Goal: Check status

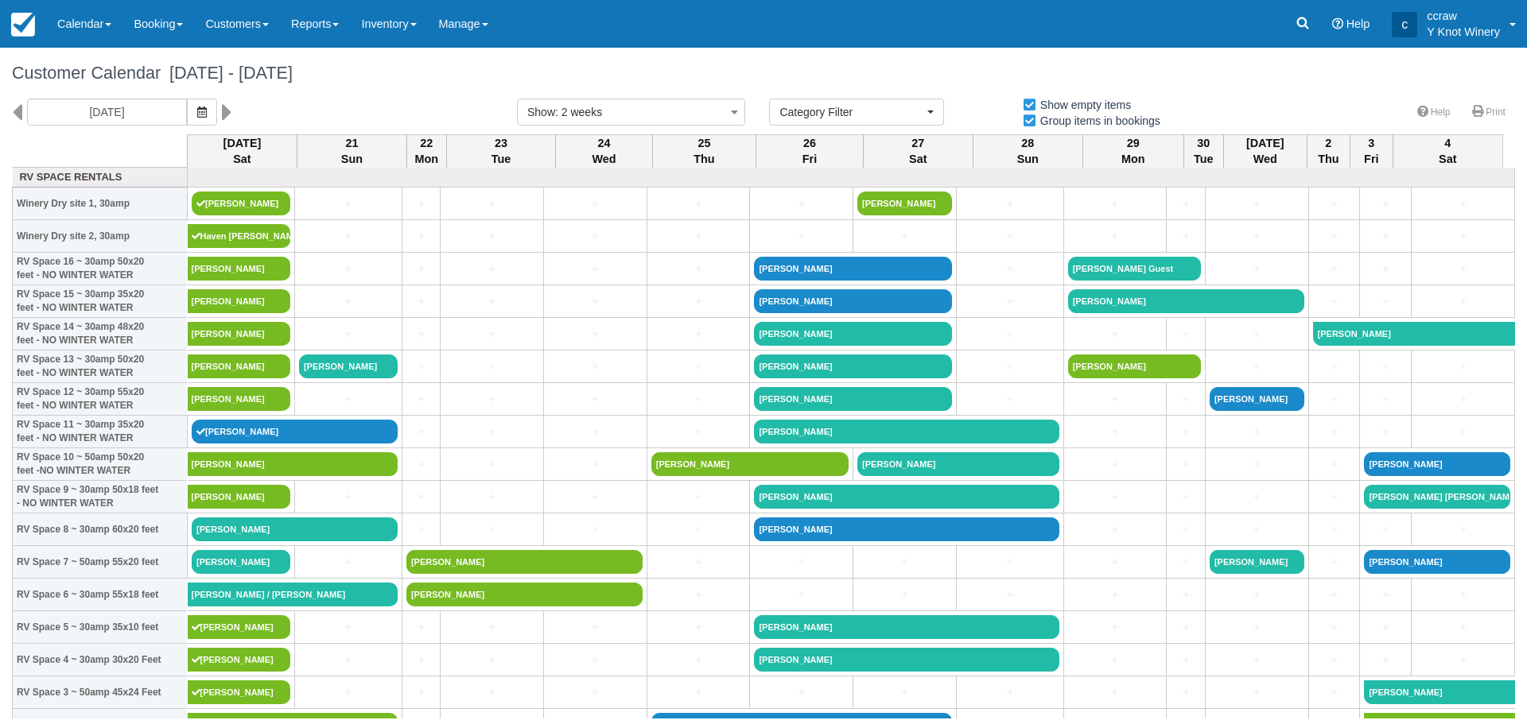
select select
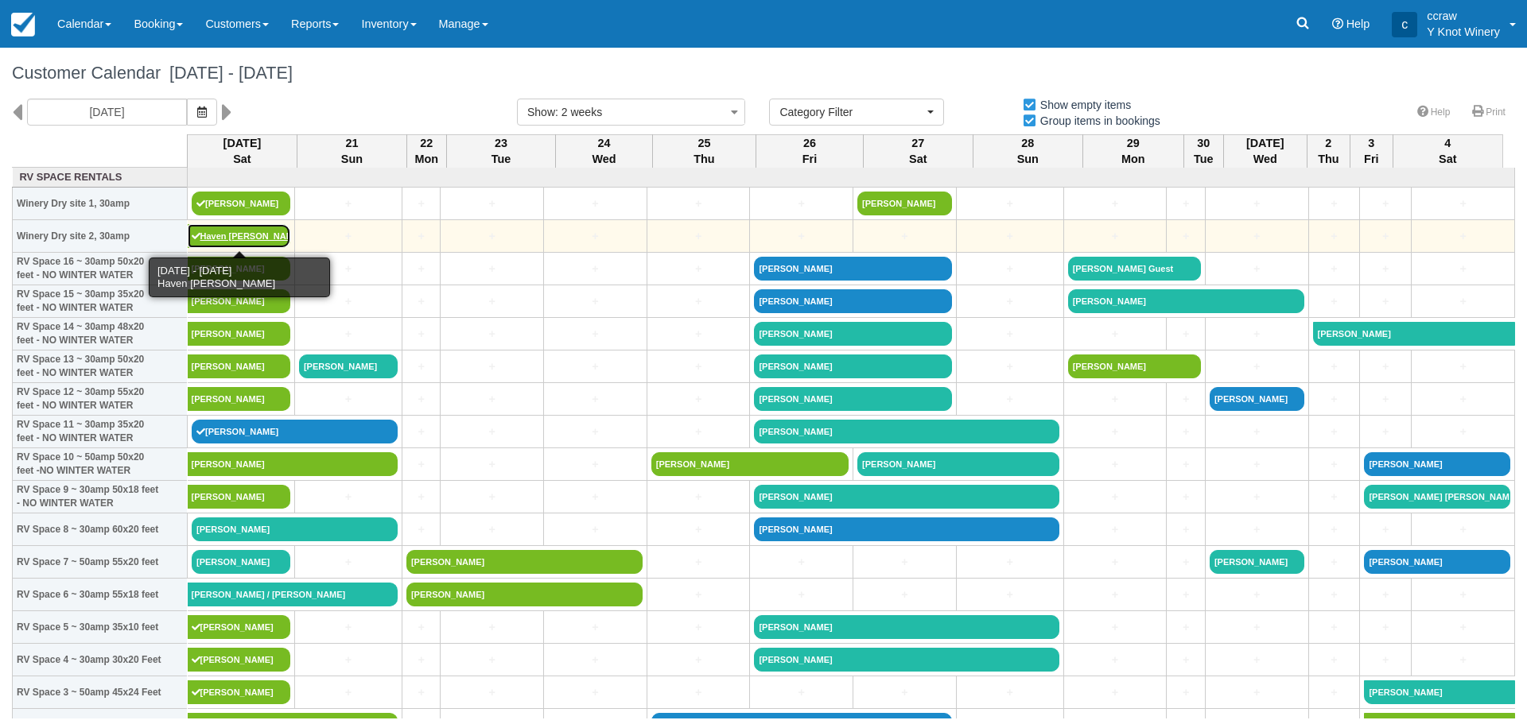
click at [219, 243] on link "Haven [PERSON_NAME]" at bounding box center [239, 236] width 103 height 24
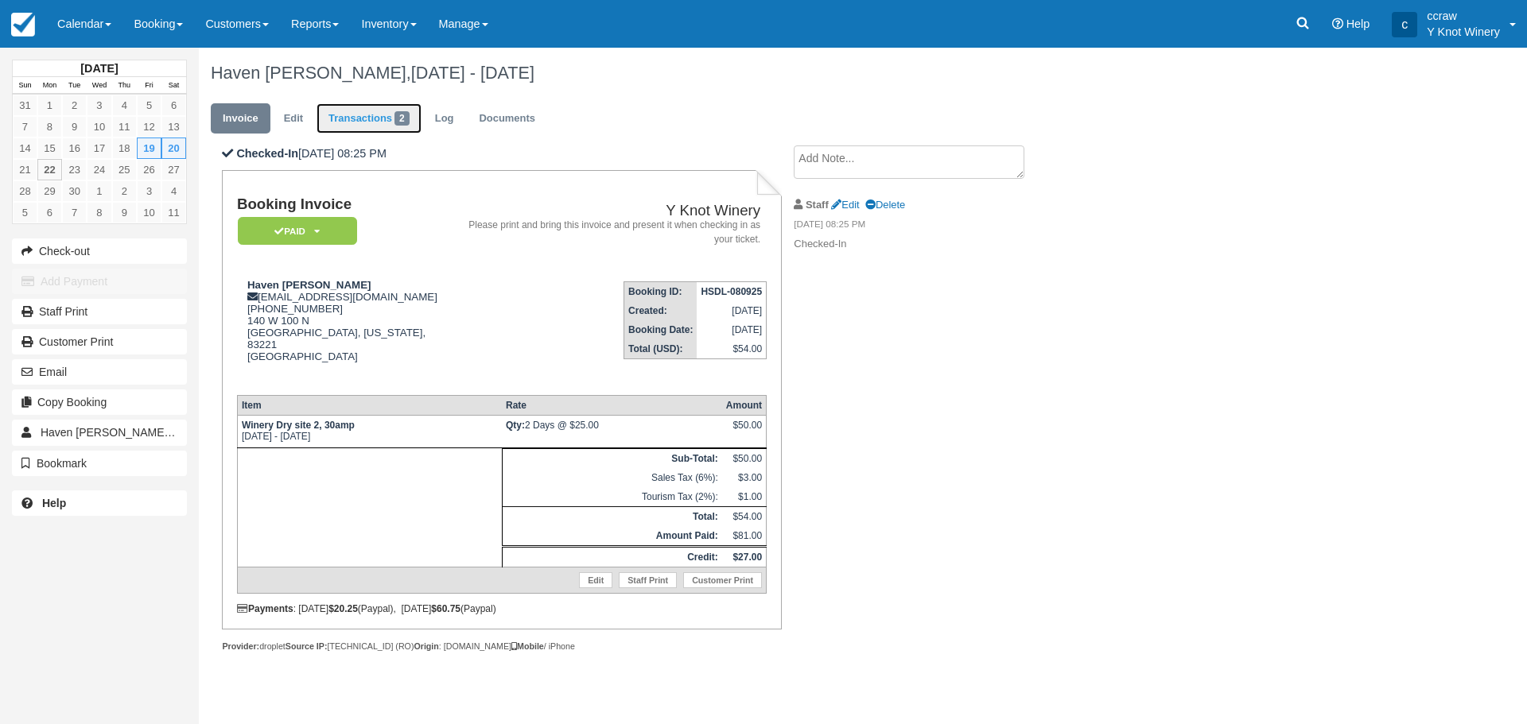
click at [379, 115] on link "Transactions 2" at bounding box center [368, 118] width 105 height 31
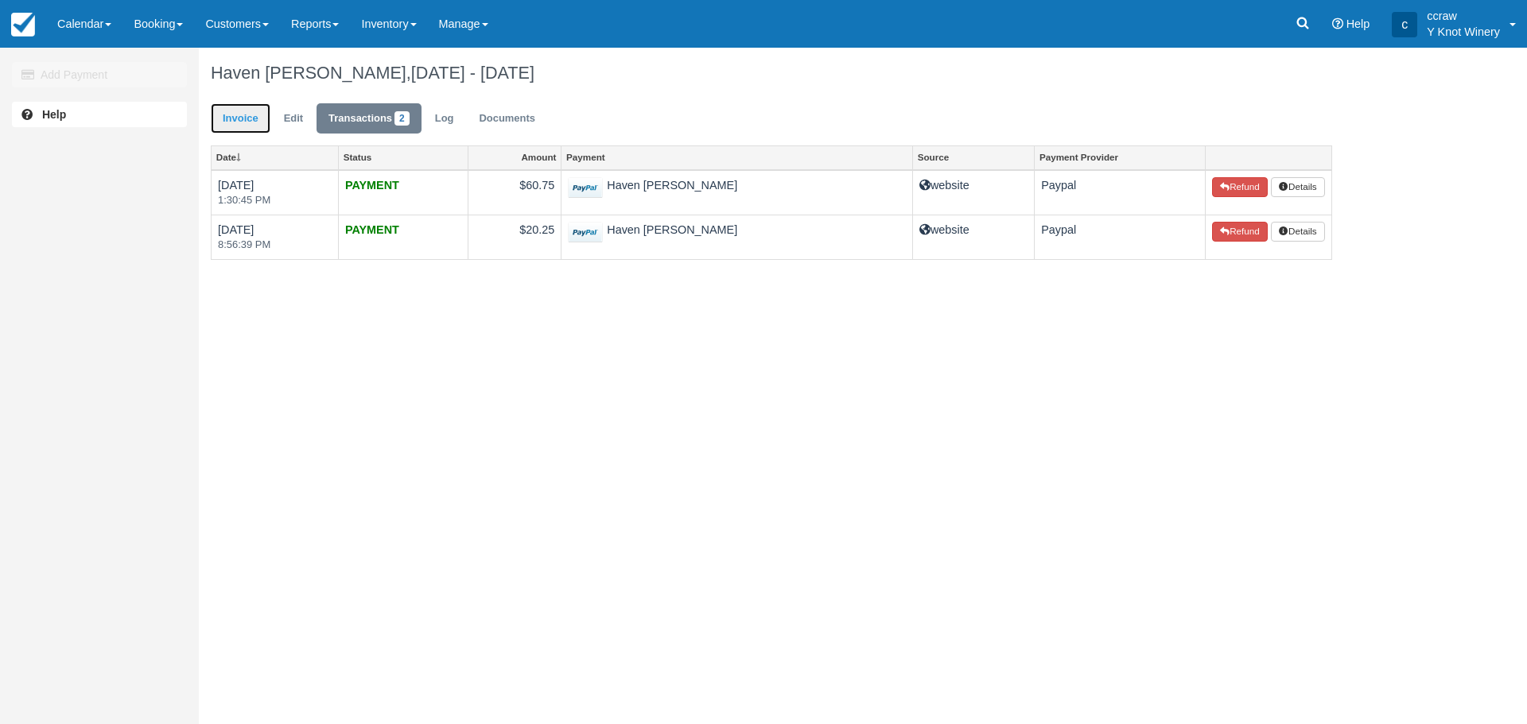
click at [222, 117] on link "Invoice" at bounding box center [241, 118] width 60 height 31
